Goal: Task Accomplishment & Management: Manage account settings

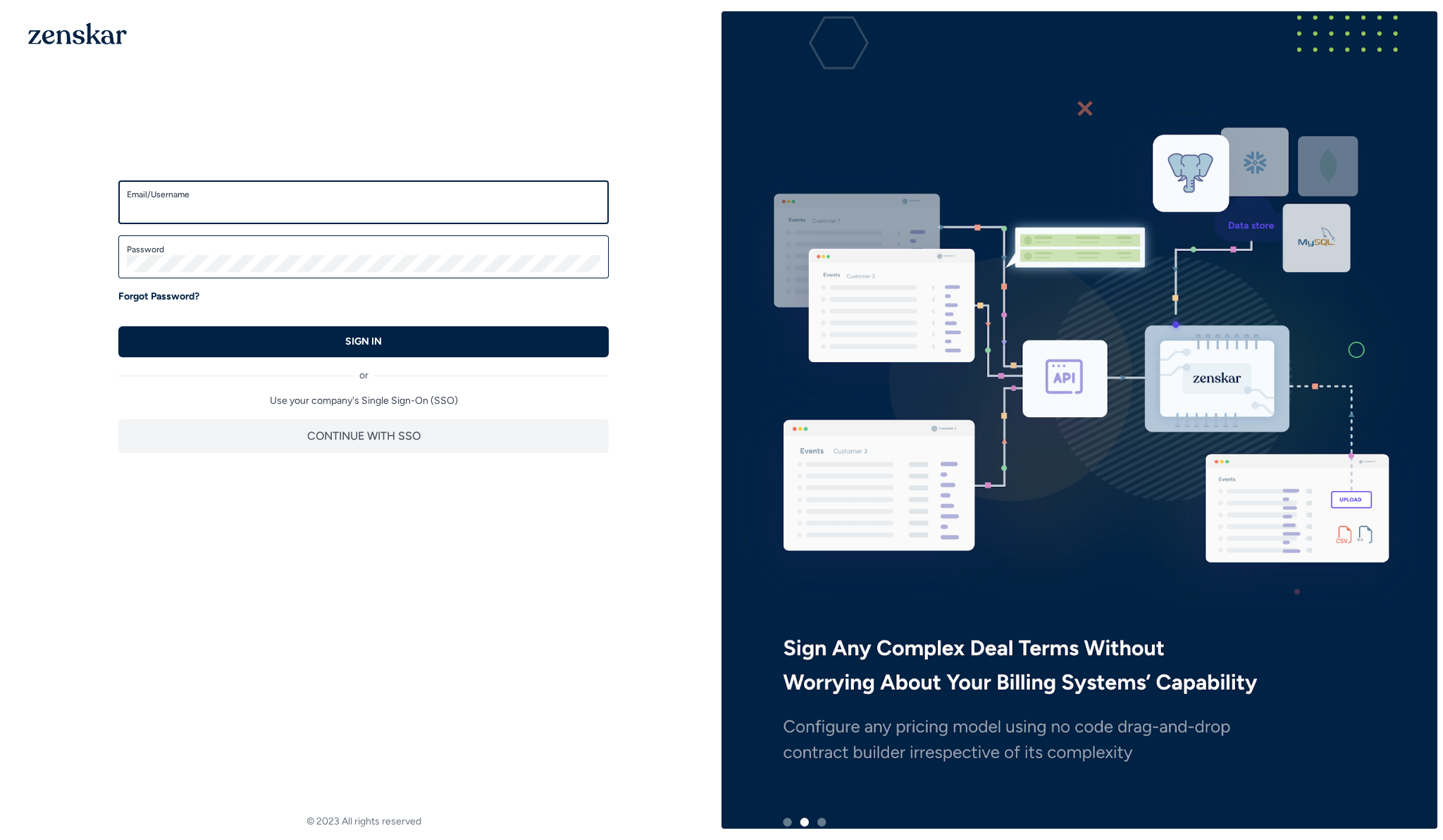
type input "**********"
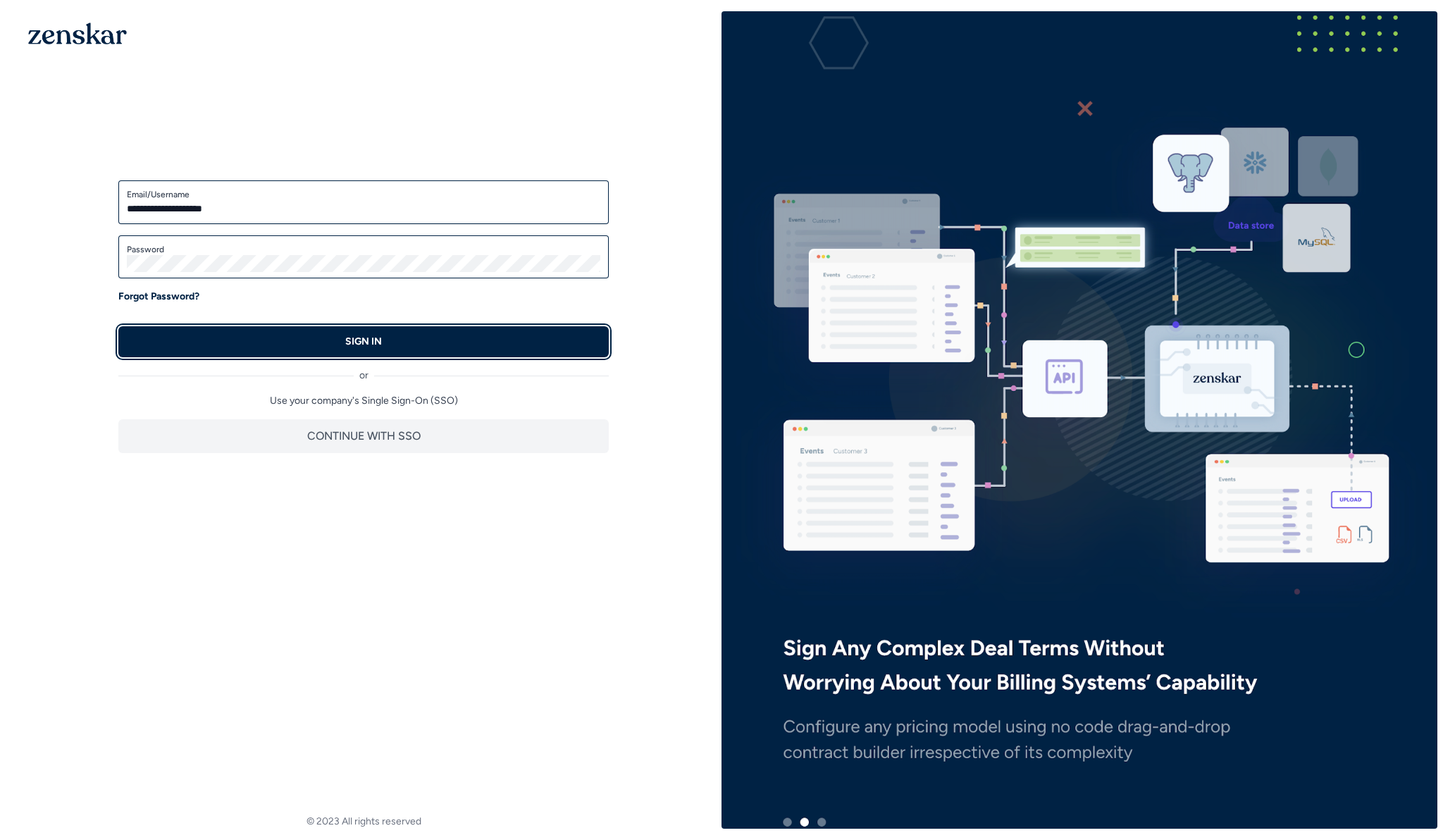
click at [293, 355] on button "SIGN IN" at bounding box center [363, 341] width 491 height 31
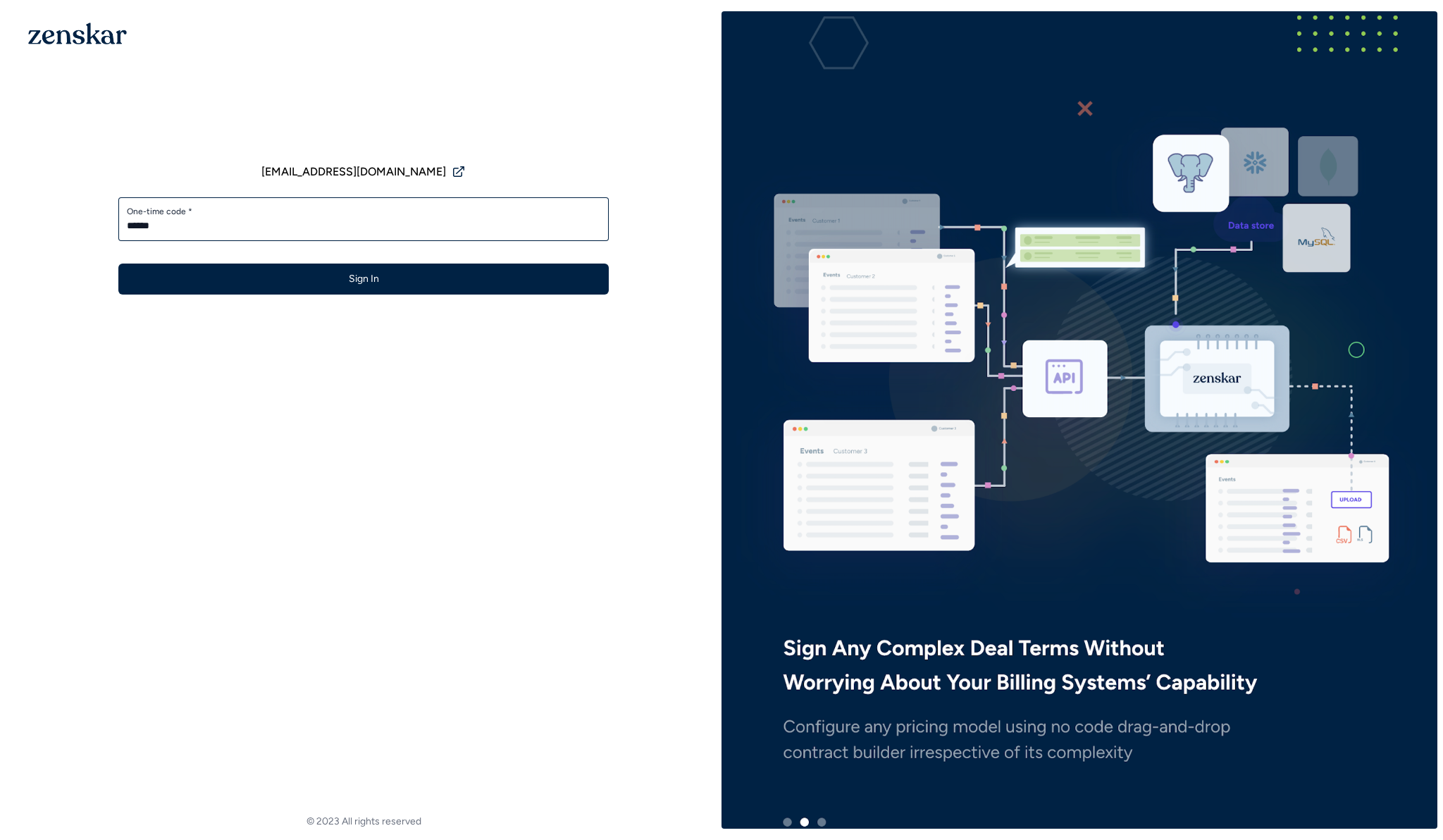
type input "******"
click at [118, 264] on button "Sign In" at bounding box center [363, 279] width 491 height 31
